Goal: Navigation & Orientation: Find specific page/section

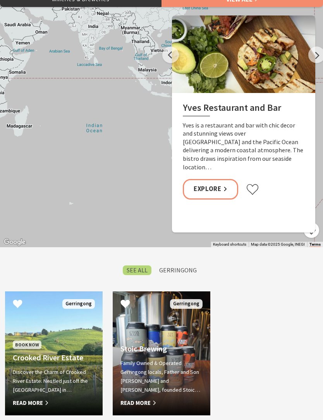
scroll to position [434, 0]
click at [215, 199] on link "Explore" at bounding box center [210, 189] width 55 height 21
click at [314, 63] on button "Next" at bounding box center [316, 54] width 17 height 17
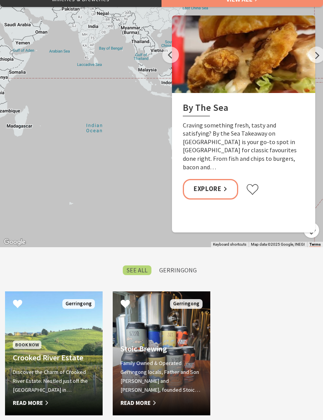
click at [314, 63] on button "Next" at bounding box center [316, 54] width 17 height 17
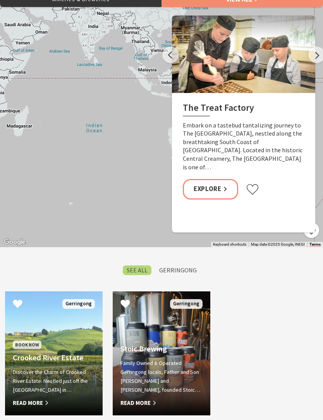
click at [314, 63] on button "Next" at bounding box center [316, 54] width 17 height 17
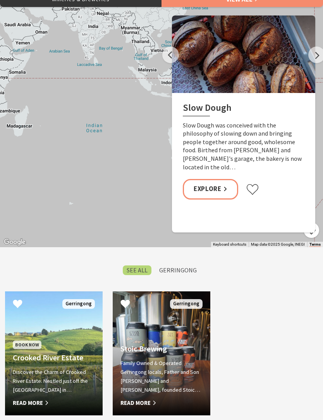
click at [314, 63] on button "Next" at bounding box center [316, 54] width 17 height 17
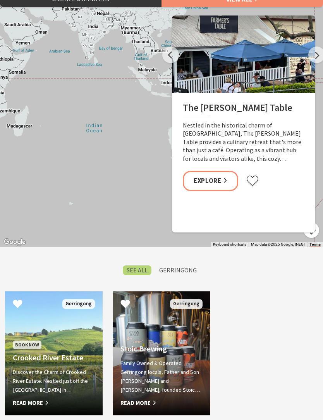
click at [314, 63] on button "Next" at bounding box center [316, 54] width 17 height 17
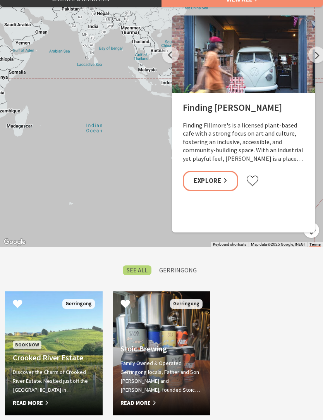
click at [318, 63] on button "Next" at bounding box center [316, 54] width 17 height 17
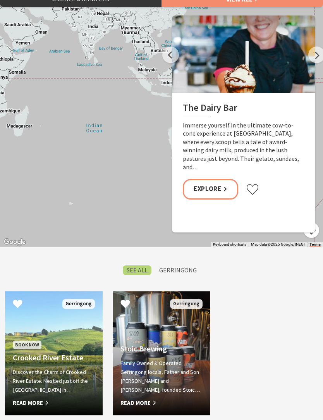
click at [318, 63] on button "Next" at bounding box center [316, 54] width 17 height 17
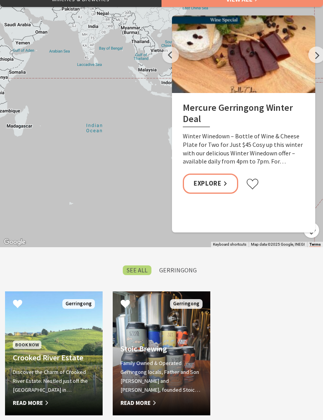
click at [314, 63] on button "Next" at bounding box center [316, 54] width 17 height 17
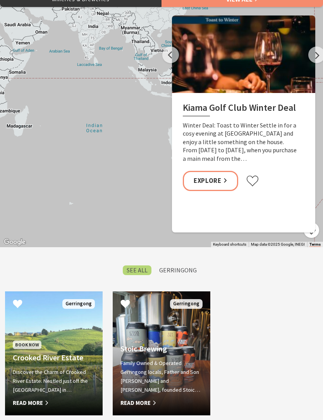
click at [312, 63] on button "Next" at bounding box center [316, 54] width 17 height 17
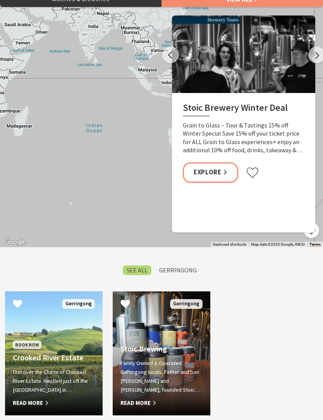
click at [319, 63] on button "Next" at bounding box center [316, 54] width 17 height 17
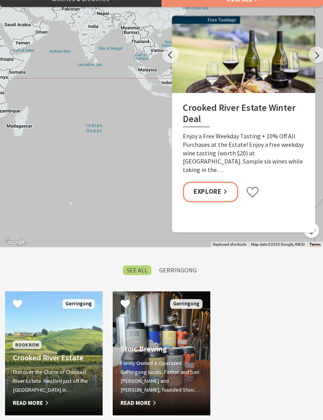
click at [215, 202] on link "Explore" at bounding box center [210, 192] width 55 height 21
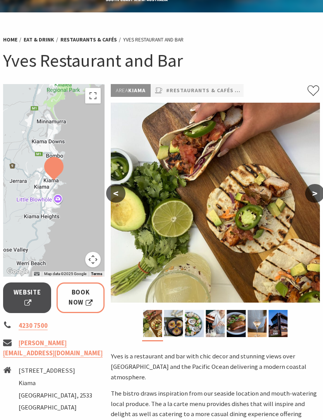
scroll to position [26, 0]
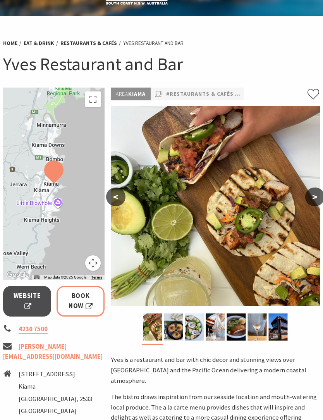
click at [29, 301] on span "Website" at bounding box center [27, 301] width 29 height 21
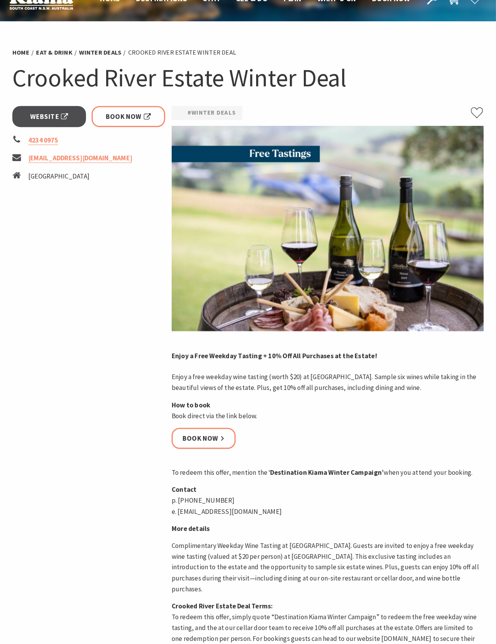
scroll to position [23, 0]
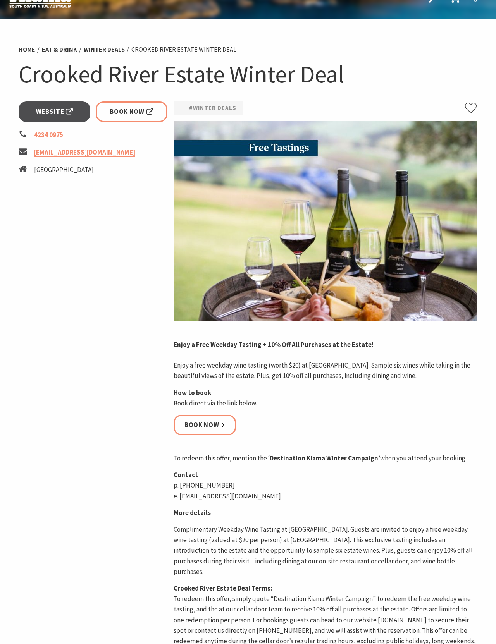
click at [62, 109] on span "Website" at bounding box center [54, 111] width 37 height 10
